Goal: Task Accomplishment & Management: Use online tool/utility

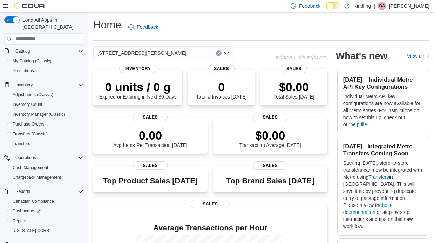
scroll to position [30, 0]
click at [26, 219] on span "Reports" at bounding box center [20, 222] width 15 height 6
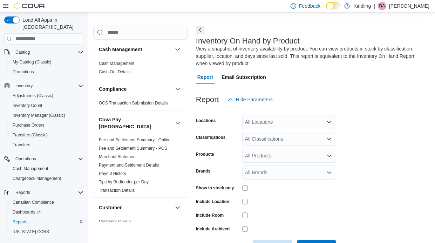
scroll to position [31, 0]
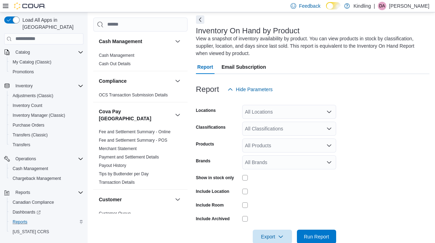
click at [281, 112] on div "All Locations" at bounding box center [289, 112] width 94 height 14
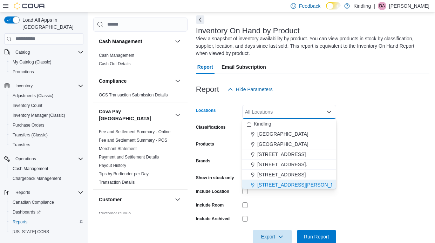
click at [283, 180] on button "249 Mary Street" at bounding box center [289, 185] width 94 height 10
click at [352, 170] on form "Locations 249 Mary Street Combo box. Selected. 249 Mary Street. Press Backspace…" at bounding box center [312, 169] width 233 height 147
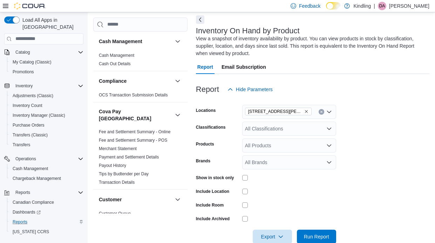
click at [266, 128] on div "All Classifications" at bounding box center [289, 129] width 94 height 14
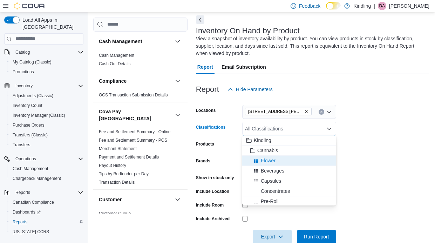
click at [270, 162] on span "Flower" at bounding box center [268, 160] width 15 height 7
click at [368, 219] on form "Locations 249 Mary Street Classifications Flower Combo box. Selected. Flower. P…" at bounding box center [312, 169] width 233 height 147
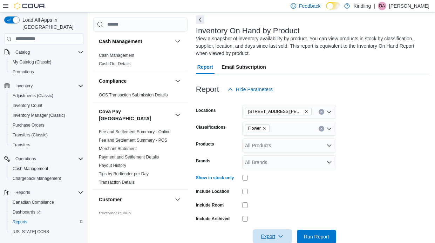
click at [262, 235] on span "Export" at bounding box center [272, 236] width 31 height 14
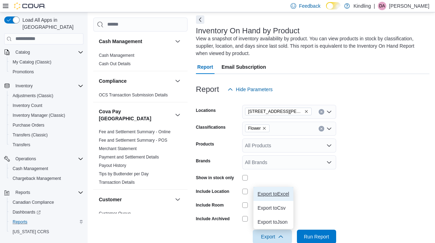
click at [277, 192] on span "Export to Excel" at bounding box center [274, 194] width 32 height 6
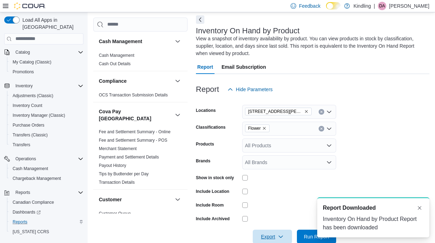
scroll to position [0, 0]
